Goal: Find specific fact: Find specific fact

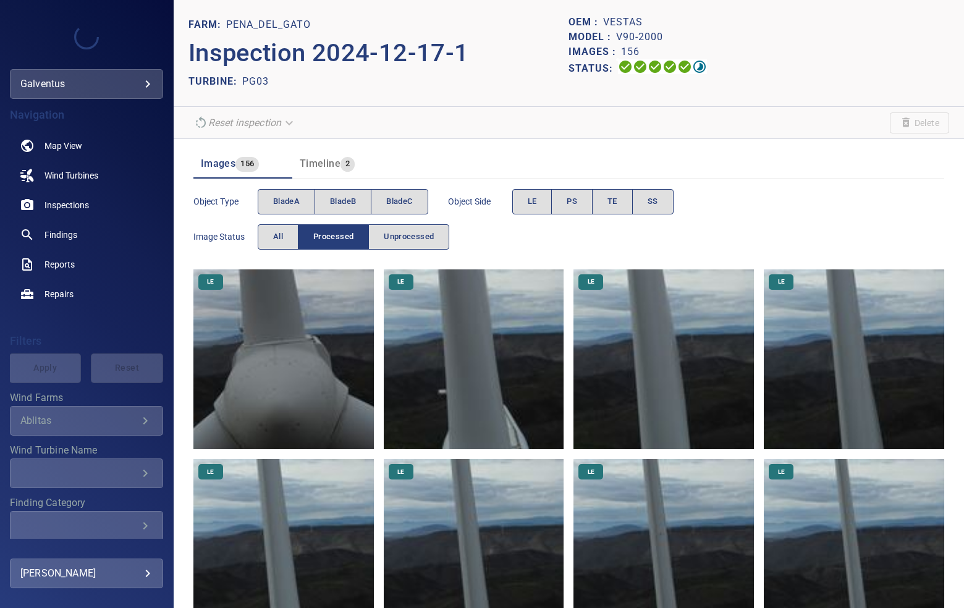
click at [45, 87] on body "**********" at bounding box center [482, 304] width 964 height 608
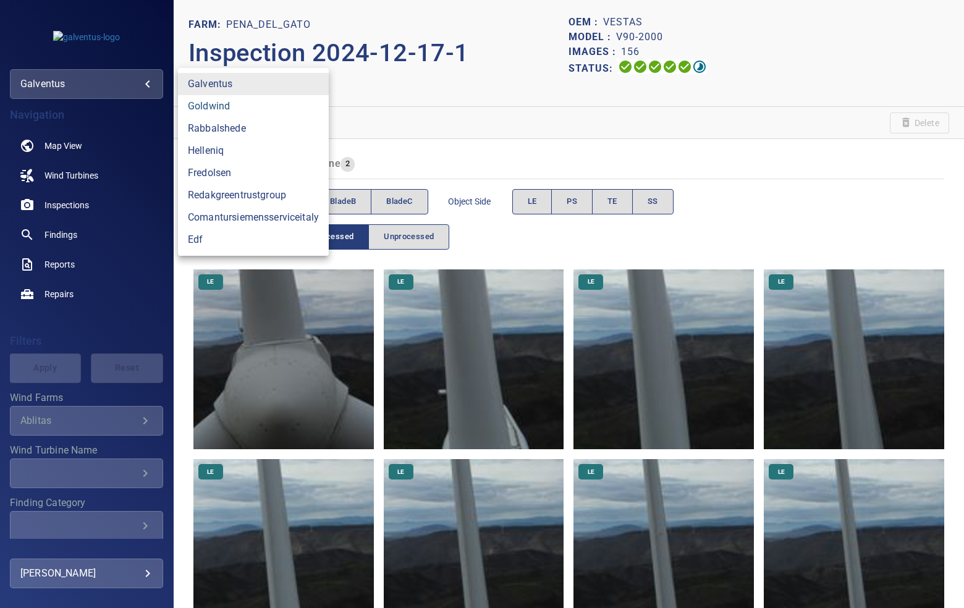
click at [212, 109] on link "goldwind" at bounding box center [253, 106] width 151 height 22
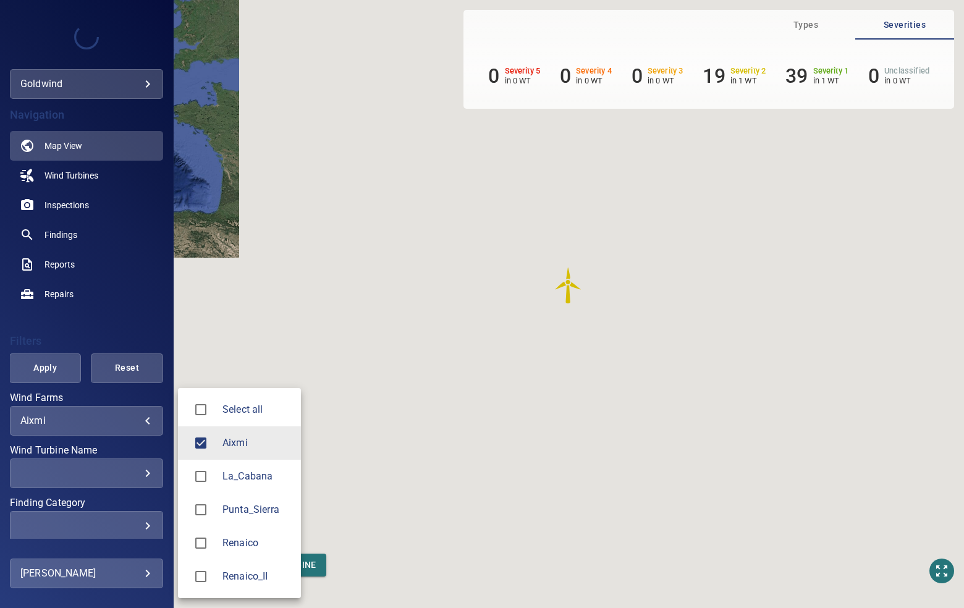
click at [24, 420] on body "**********" at bounding box center [482, 304] width 964 height 608
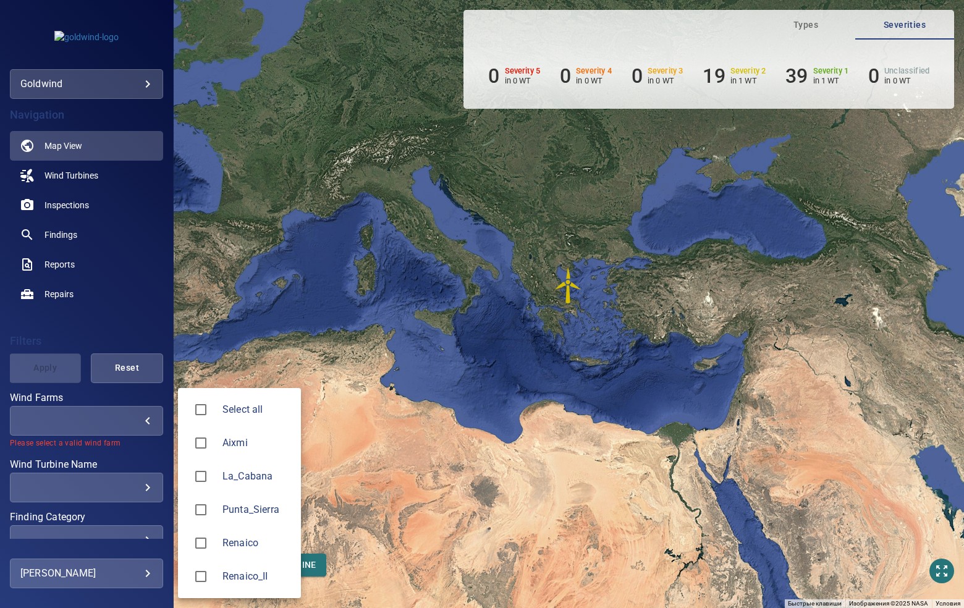
type input "**********"
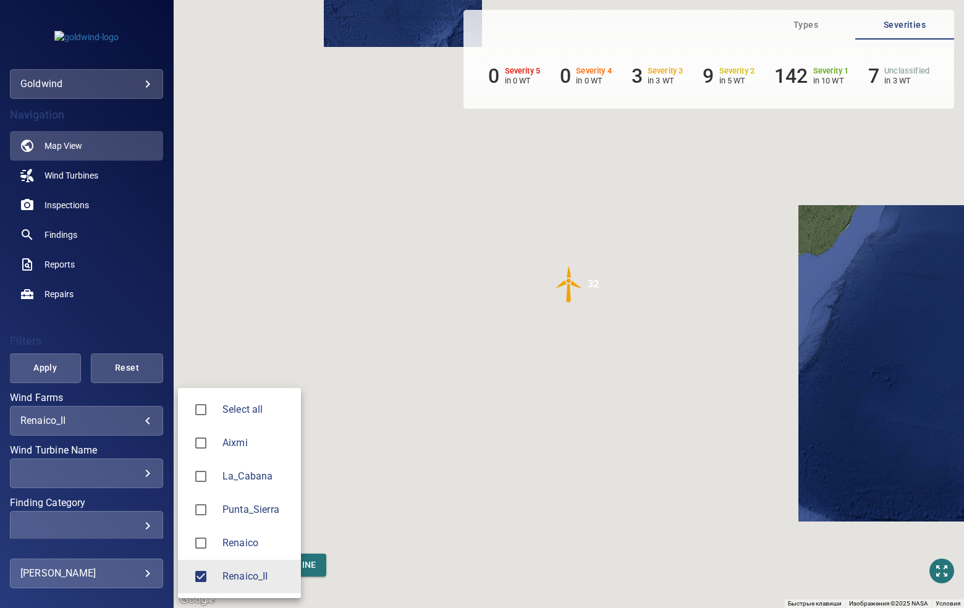
click at [124, 311] on div at bounding box center [482, 304] width 964 height 608
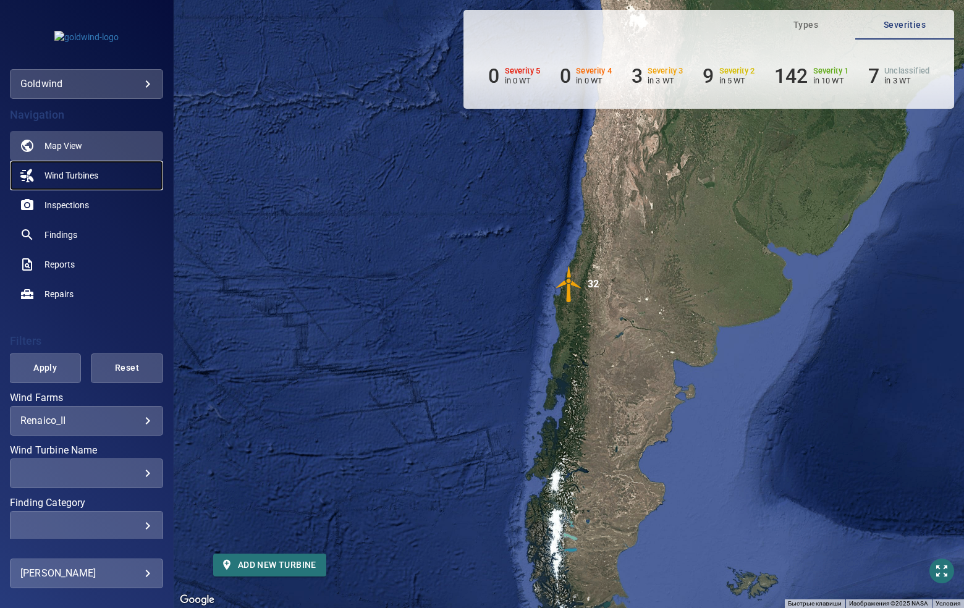
click at [77, 178] on span "Wind Turbines" at bounding box center [71, 175] width 54 height 12
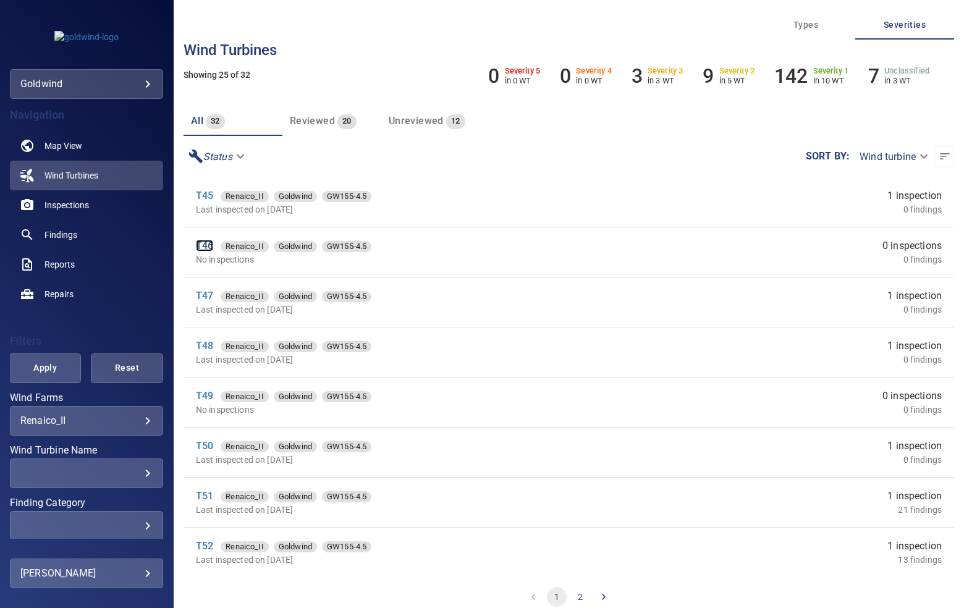
click at [201, 247] on link "T46" at bounding box center [204, 246] width 17 height 12
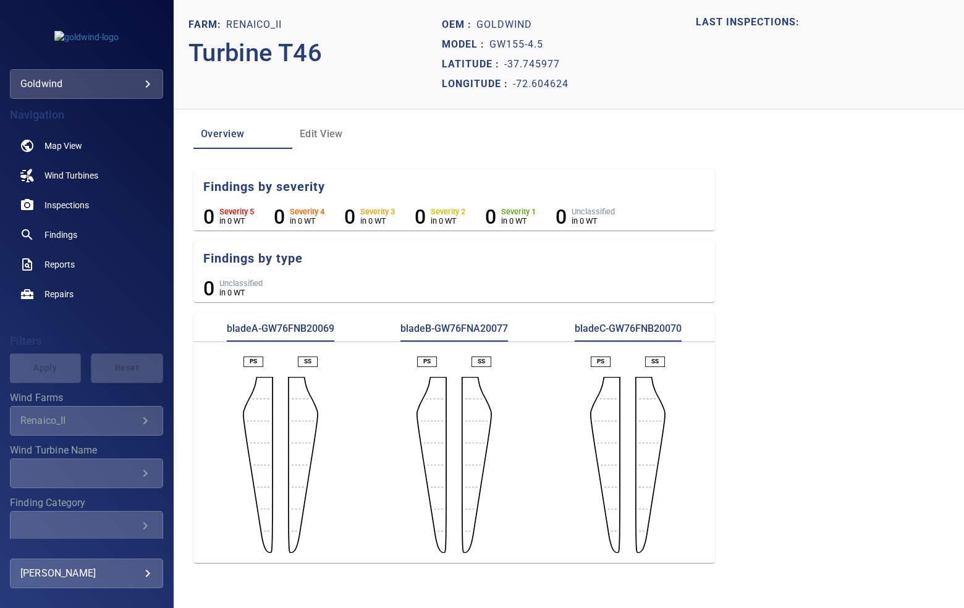
click at [290, 330] on p "bladeA-GW76FNB20069" at bounding box center [281, 332] width 108 height 20
copy p "GW76FNB20069"
click at [484, 324] on p "bladeB-GW76FNA20077" at bounding box center [454, 332] width 108 height 20
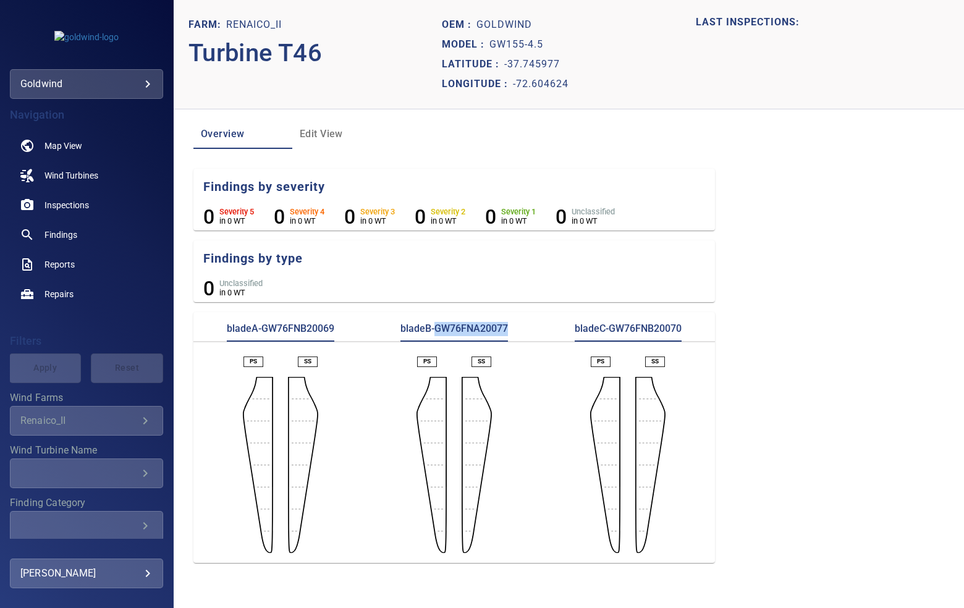
click at [484, 324] on p "bladeB-GW76FNA20077" at bounding box center [454, 332] width 108 height 20
copy p "GW76FNA20077"
click at [631, 330] on p "bladeC-GW76FNB20070" at bounding box center [628, 332] width 107 height 20
copy p "GW76FNB20070"
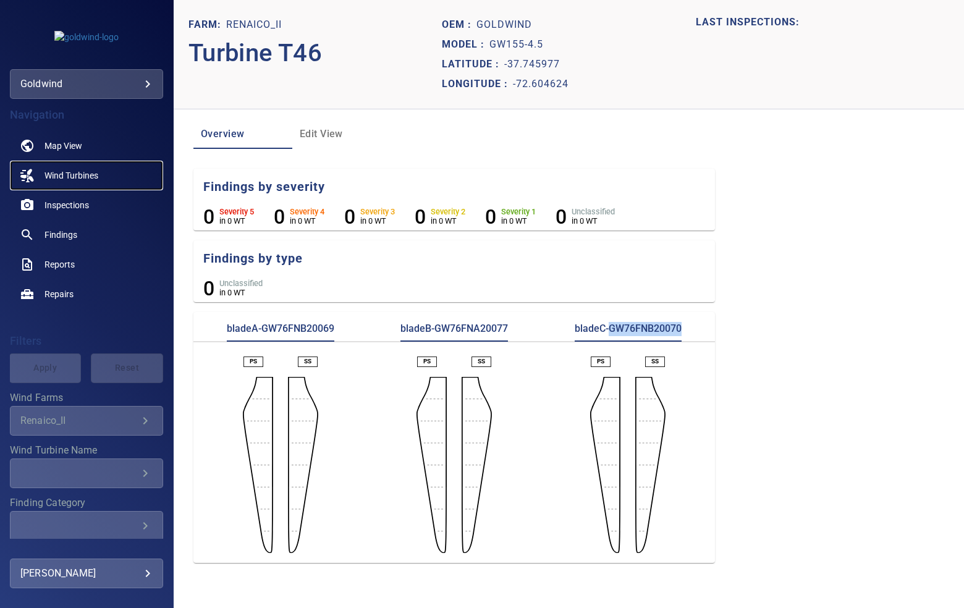
click at [72, 175] on span "Wind Turbines" at bounding box center [71, 175] width 54 height 12
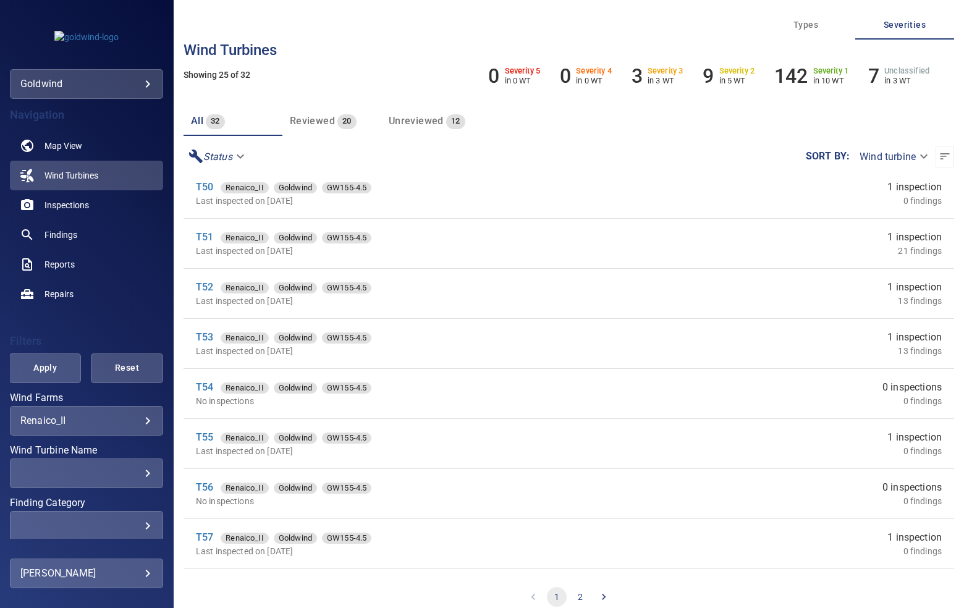
scroll to position [855, 0]
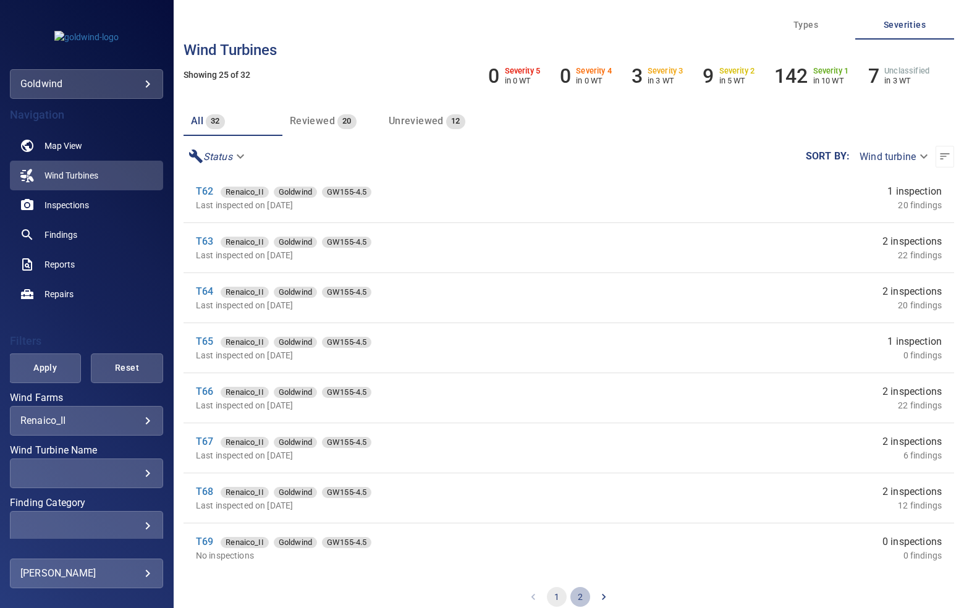
click at [575, 591] on button "2" at bounding box center [580, 597] width 20 height 20
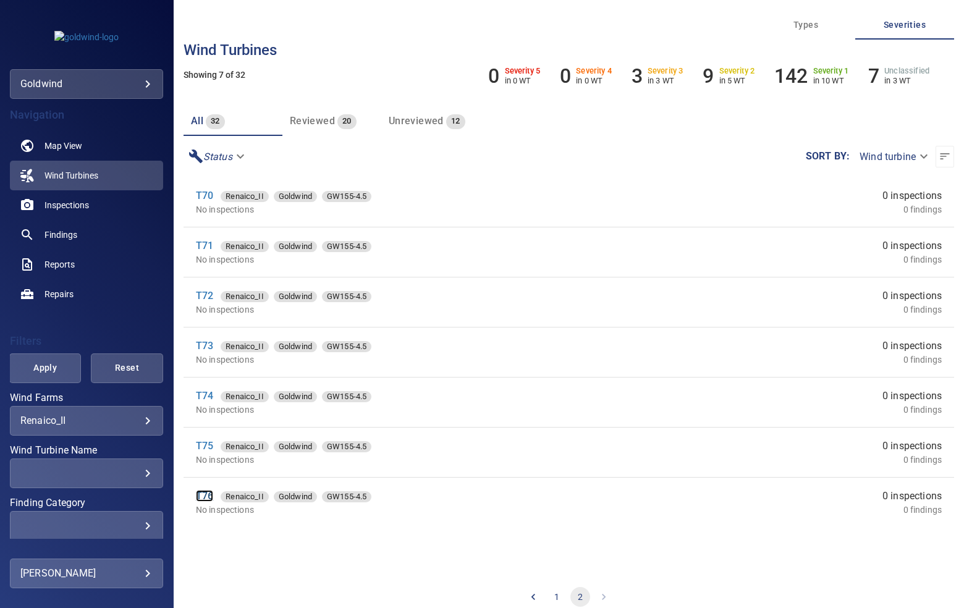
click at [201, 490] on link "T76" at bounding box center [204, 496] width 17 height 12
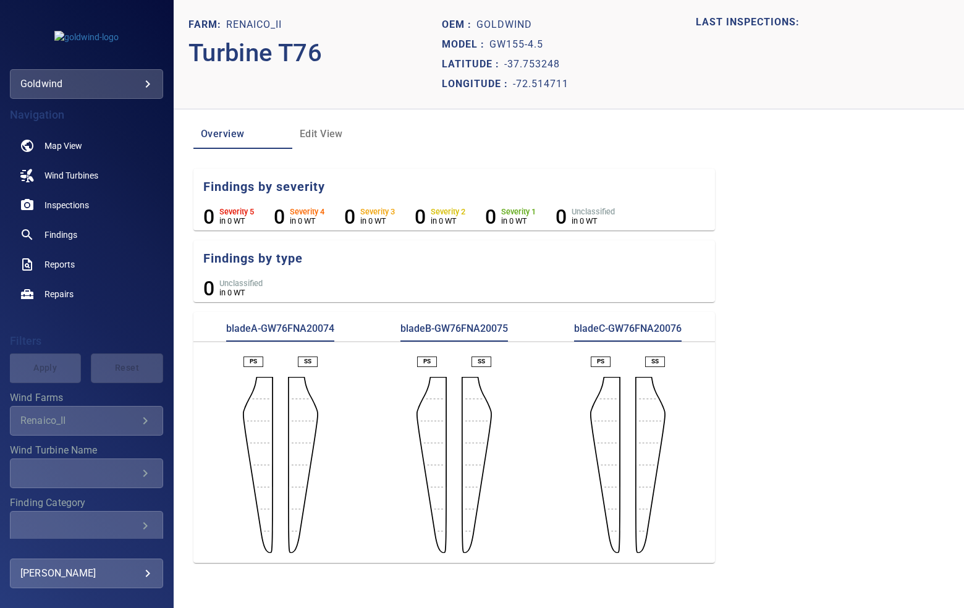
click at [285, 331] on p "bladeA-GW76FNA20074" at bounding box center [280, 332] width 108 height 20
copy p "GW76FNA20074"
drag, startPoint x: 571, startPoint y: 145, endPoint x: 577, endPoint y: 114, distance: 31.5
click at [571, 145] on div "Overview Edit View" at bounding box center [568, 134] width 751 height 30
